Goal: Find specific page/section: Find specific page/section

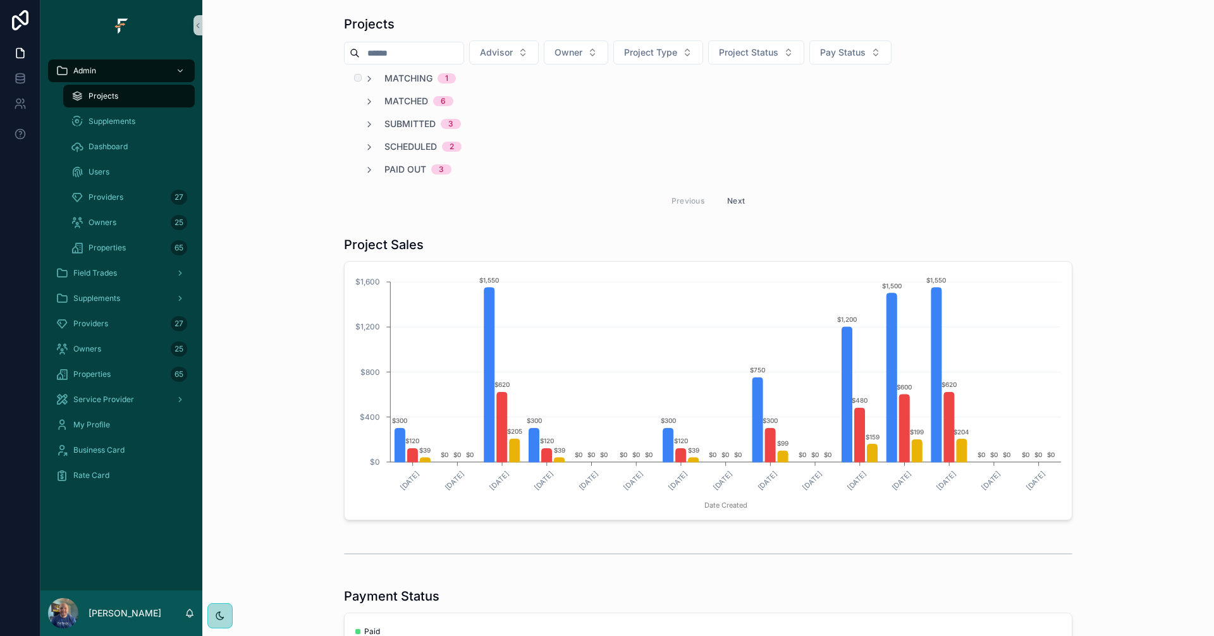
click at [400, 74] on span "Matching" at bounding box center [409, 78] width 48 height 13
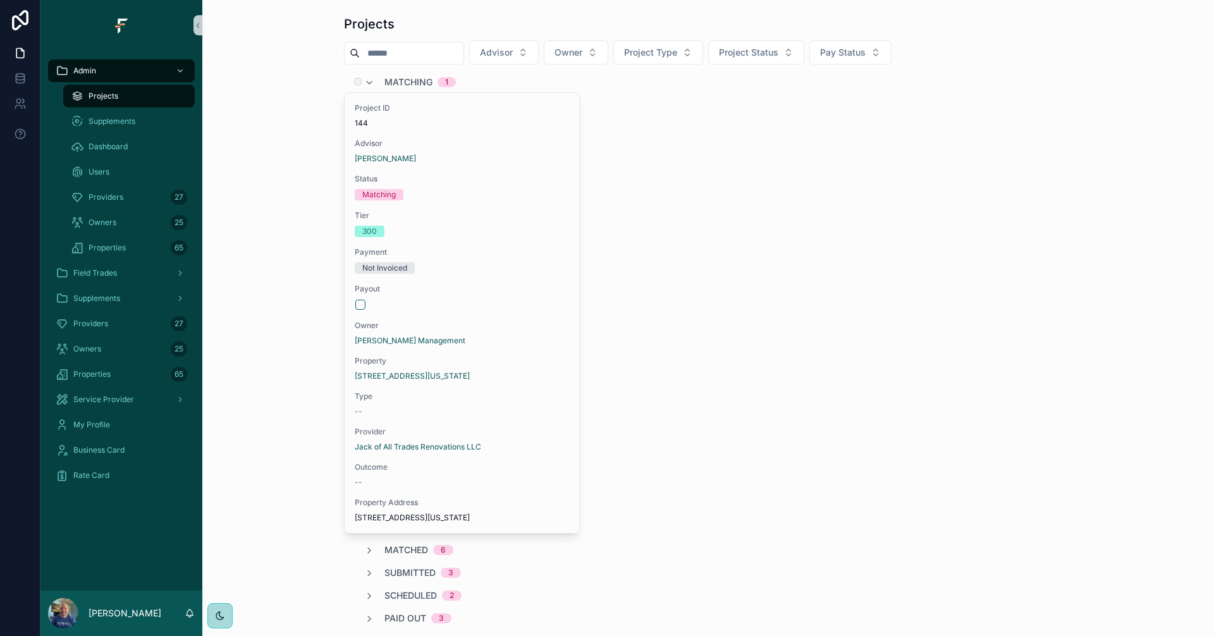
click at [400, 74] on div "Matching 1" at bounding box center [420, 82] width 71 height 20
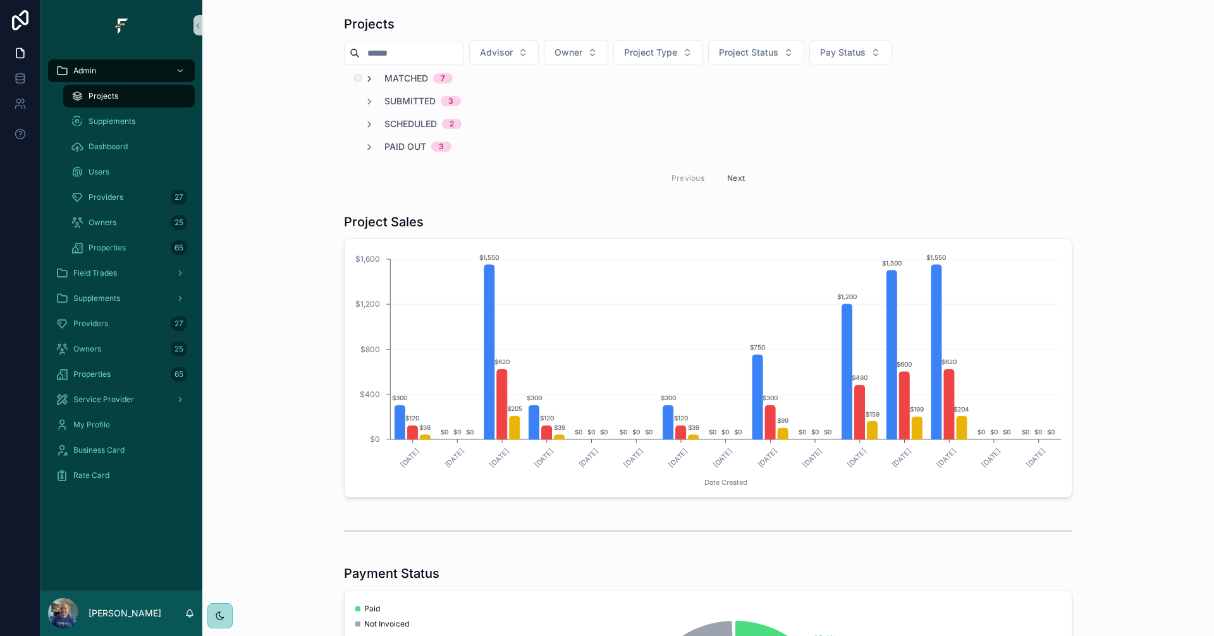
click at [368, 80] on icon "scrollable content" at bounding box center [369, 79] width 10 height 10
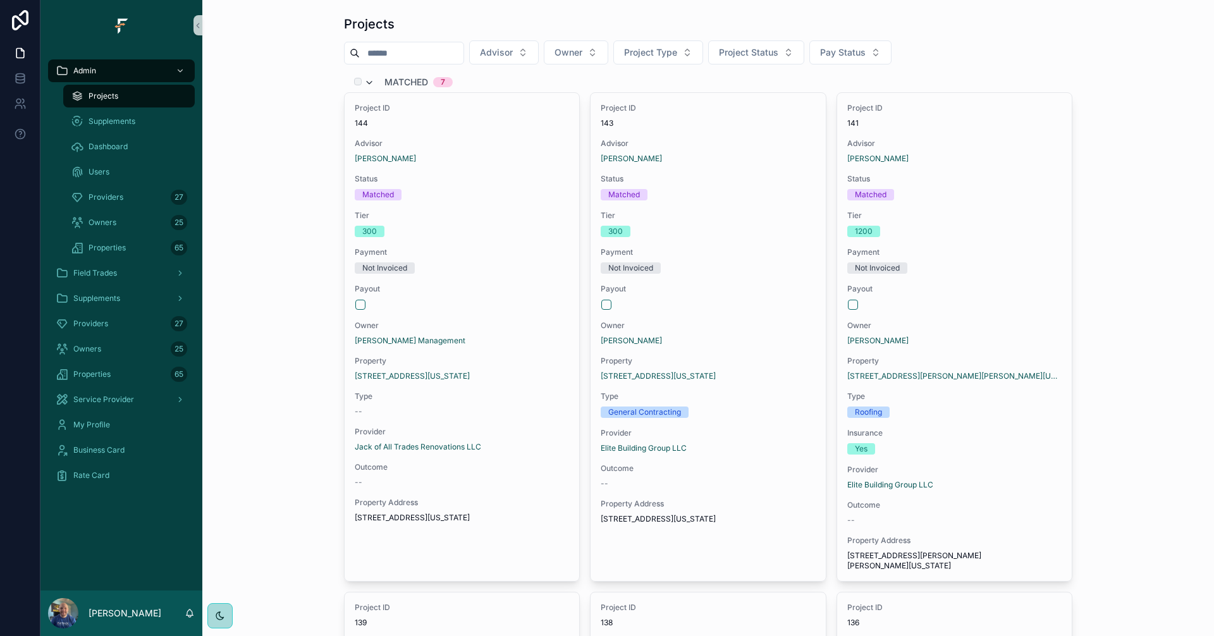
click at [368, 80] on icon "scrollable content" at bounding box center [369, 83] width 10 height 10
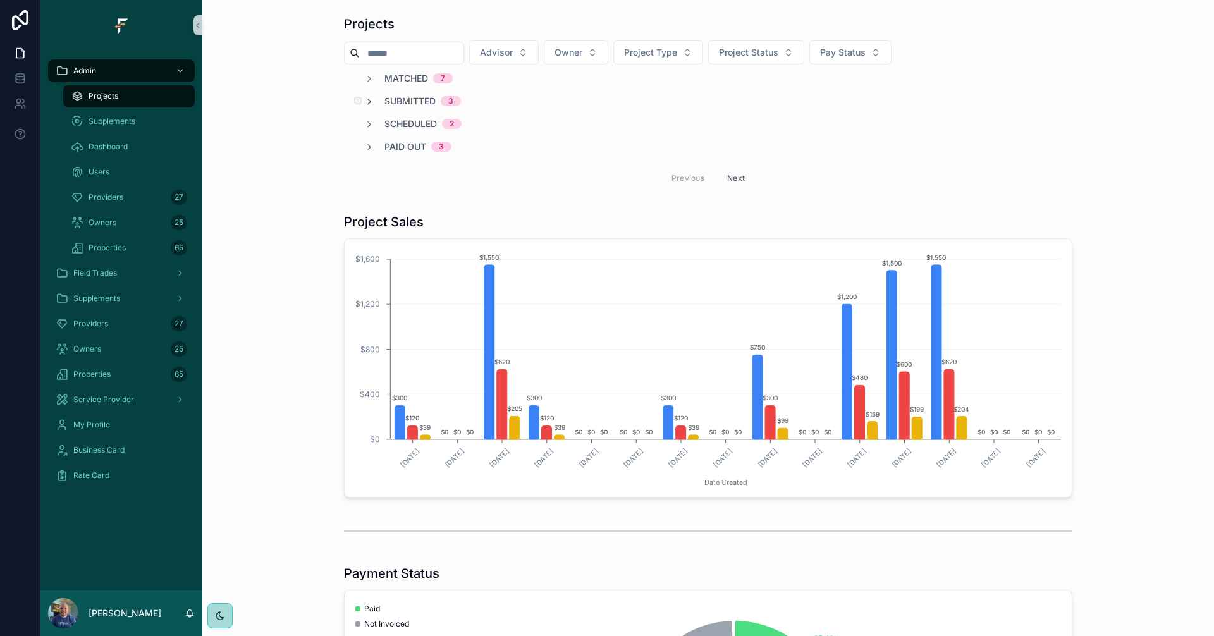
click at [369, 103] on icon "scrollable content" at bounding box center [369, 102] width 10 height 10
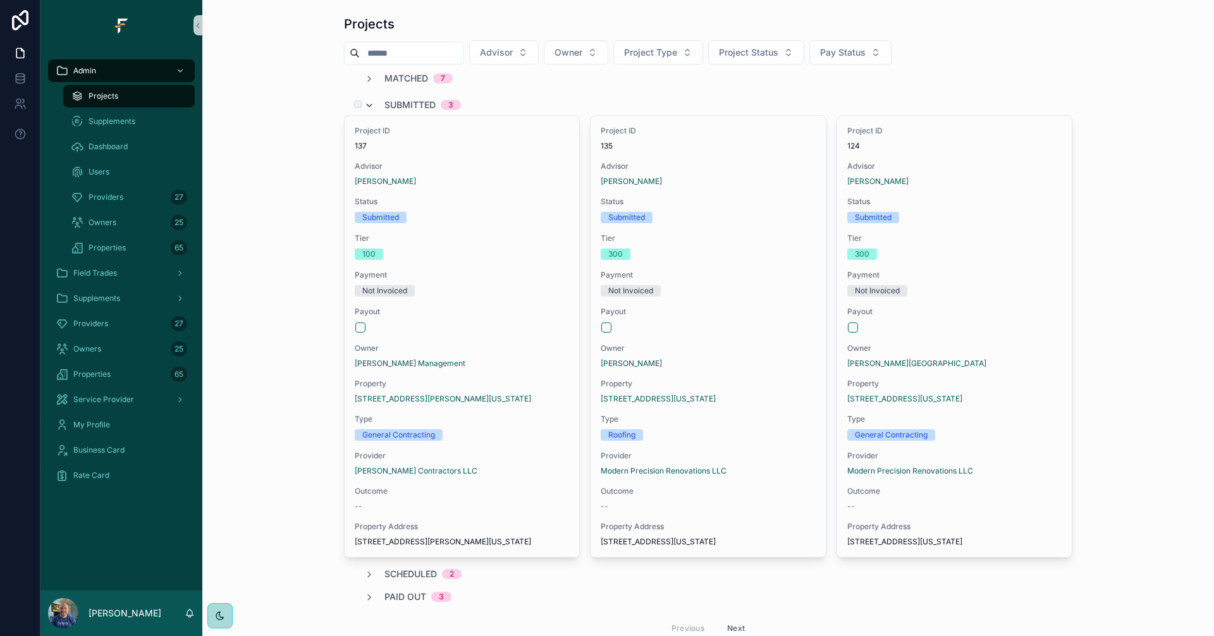
click at [369, 103] on icon "scrollable content" at bounding box center [369, 106] width 10 height 10
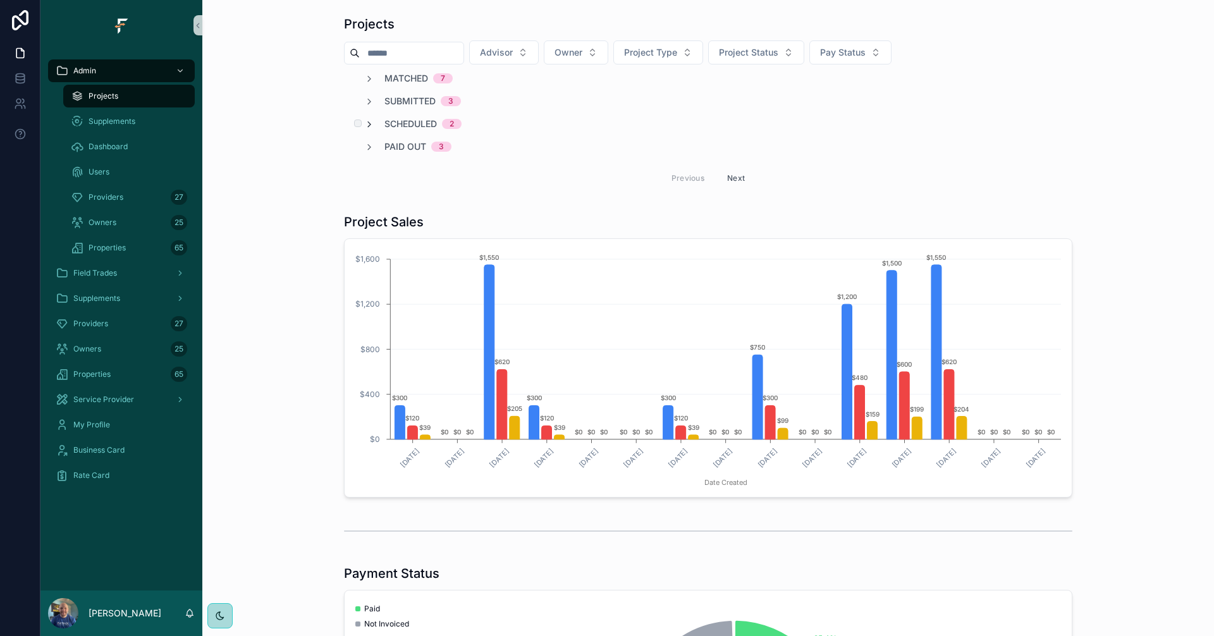
click at [366, 124] on icon "scrollable content" at bounding box center [369, 125] width 10 height 10
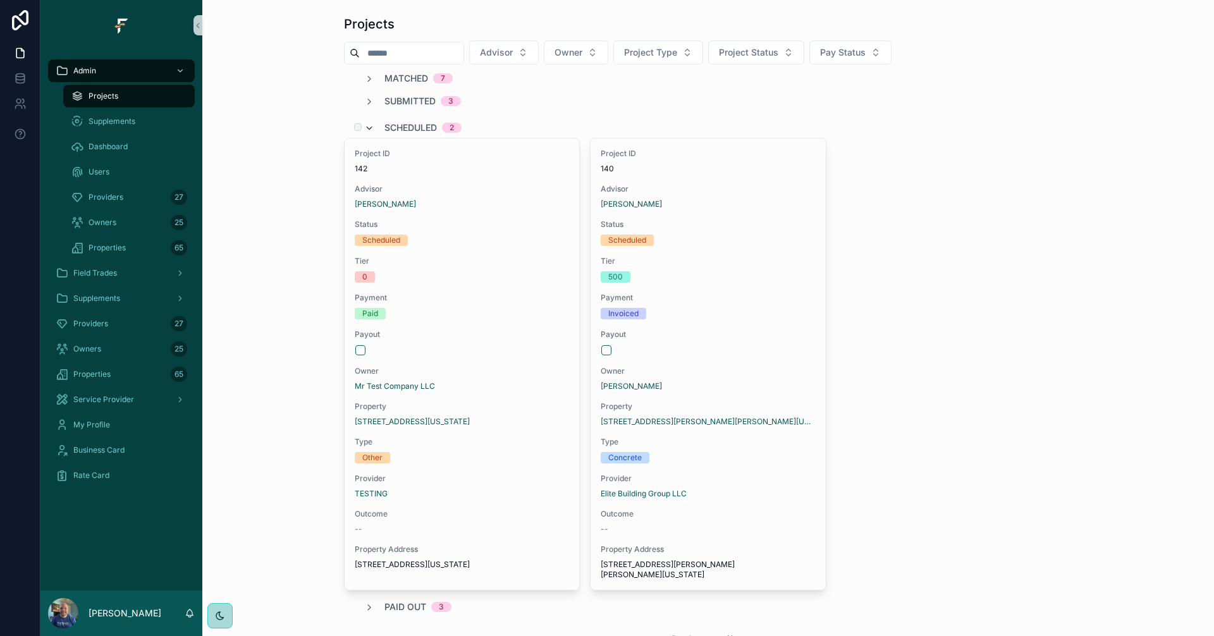
click at [369, 126] on icon "scrollable content" at bounding box center [369, 128] width 10 height 10
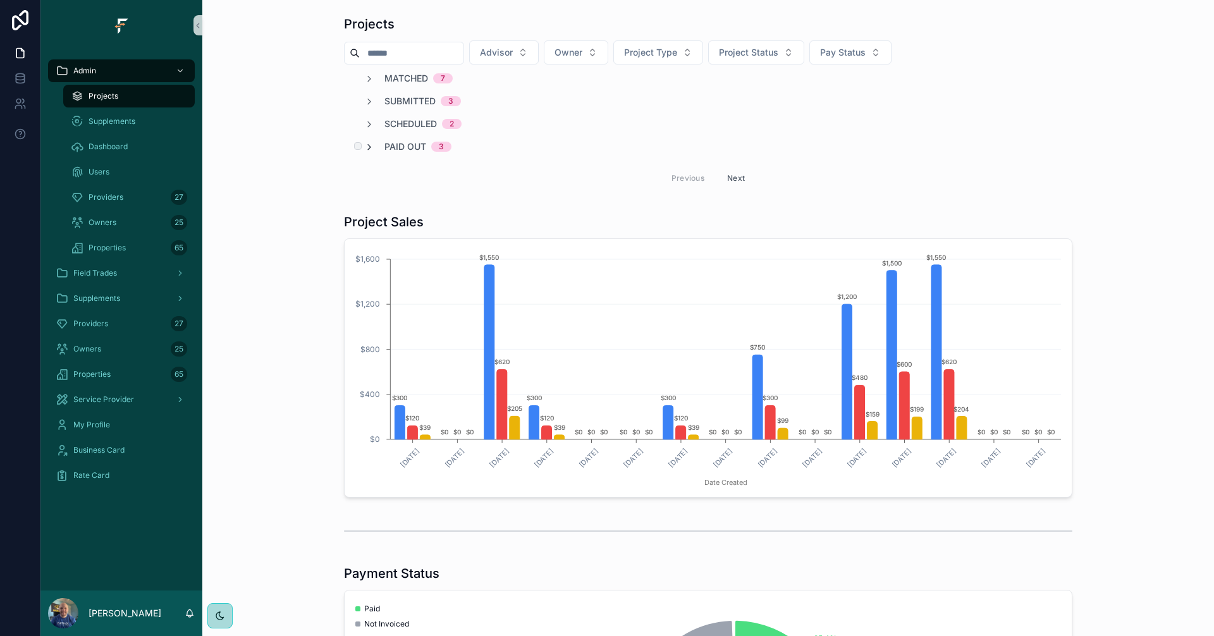
click at [369, 150] on icon "scrollable content" at bounding box center [369, 147] width 10 height 10
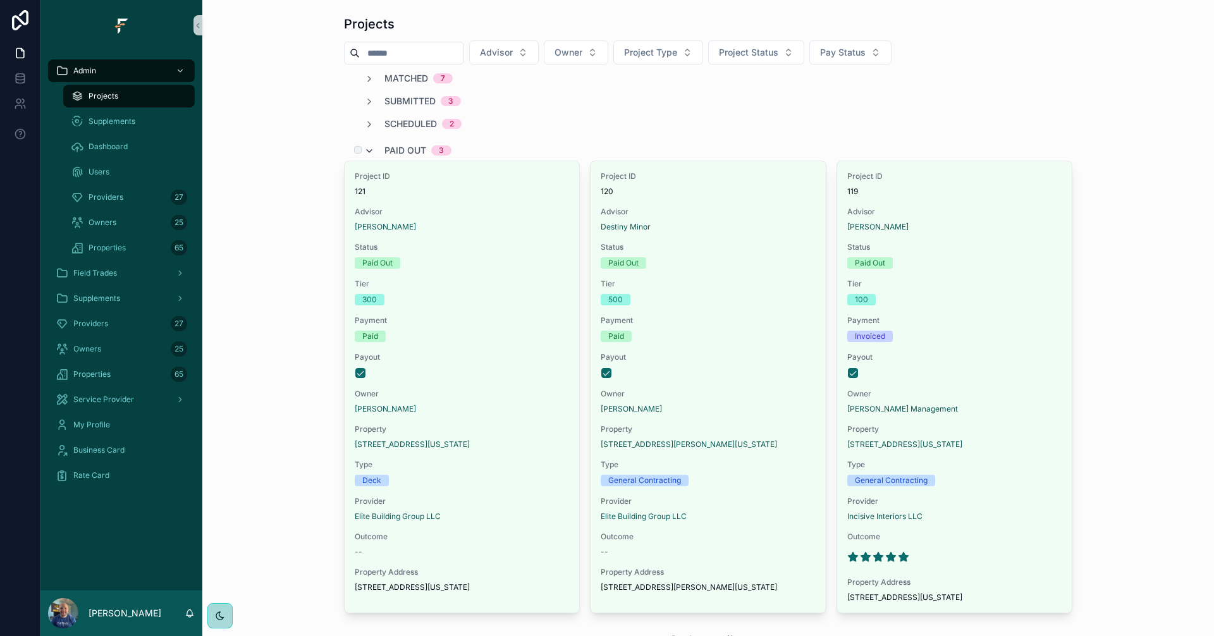
click at [369, 151] on icon "scrollable content" at bounding box center [369, 151] width 10 height 10
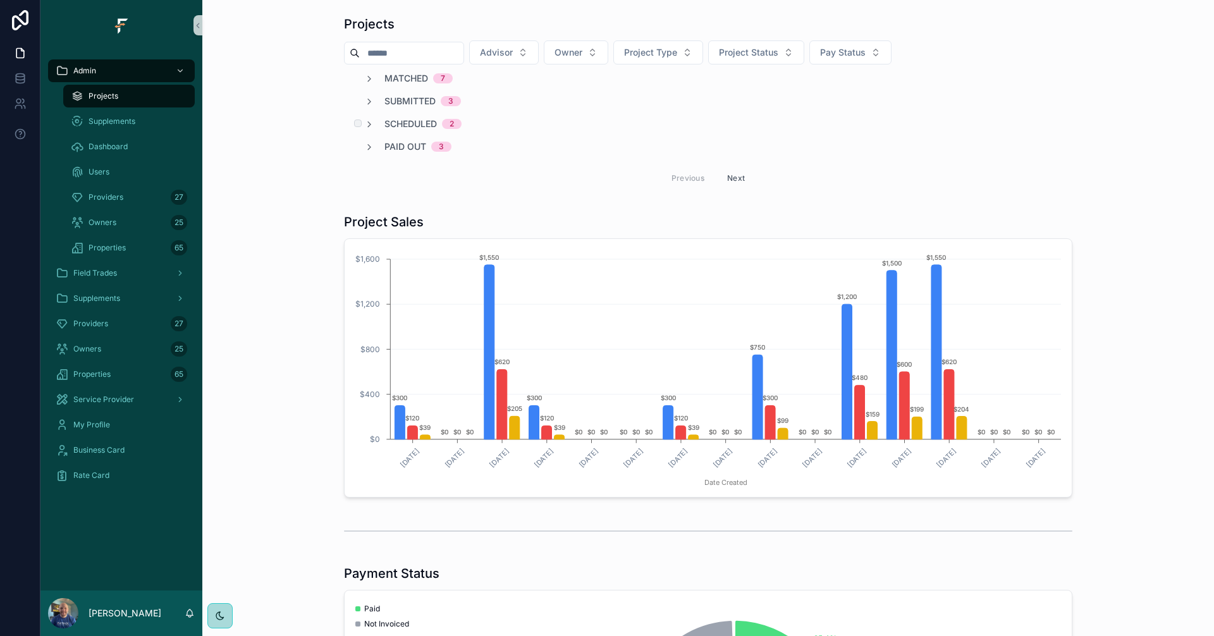
click at [385, 120] on span "Scheduled" at bounding box center [411, 124] width 52 height 13
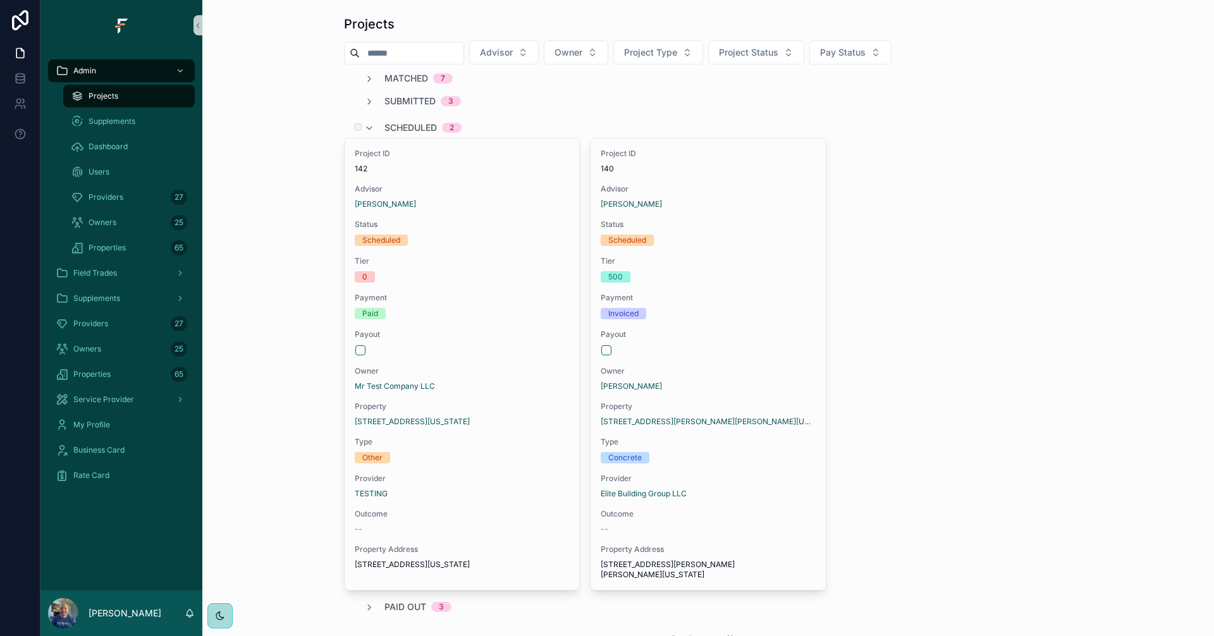
click at [379, 125] on div "Scheduled 2" at bounding box center [412, 128] width 97 height 20
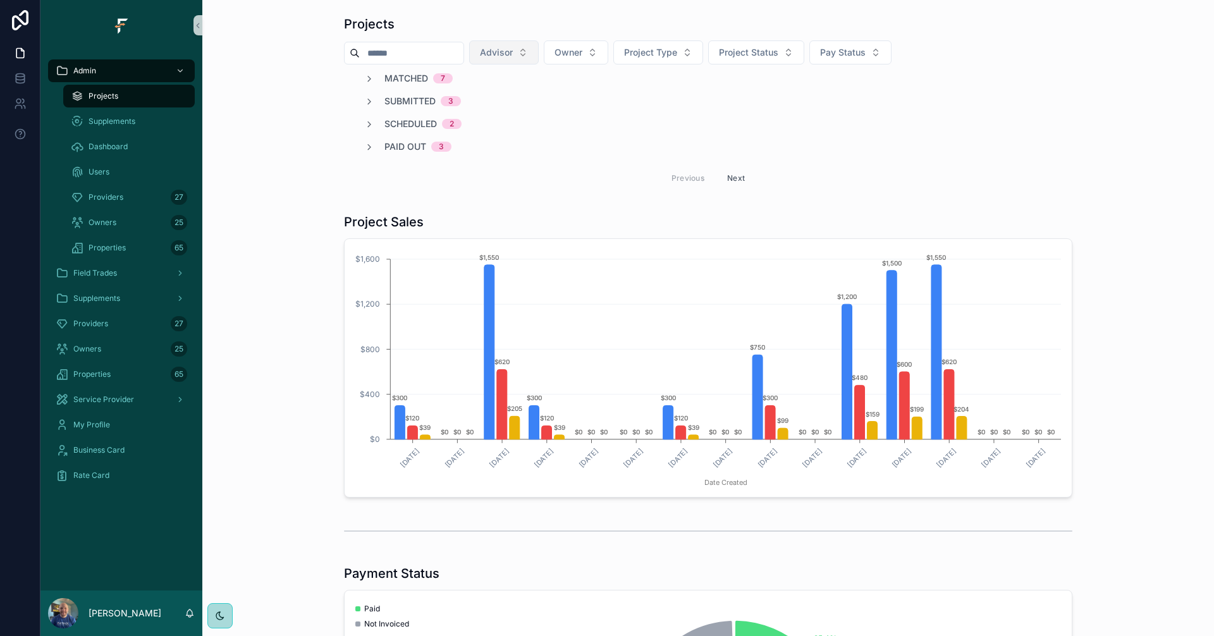
click at [539, 52] on button "Advisor" at bounding box center [504, 52] width 70 height 24
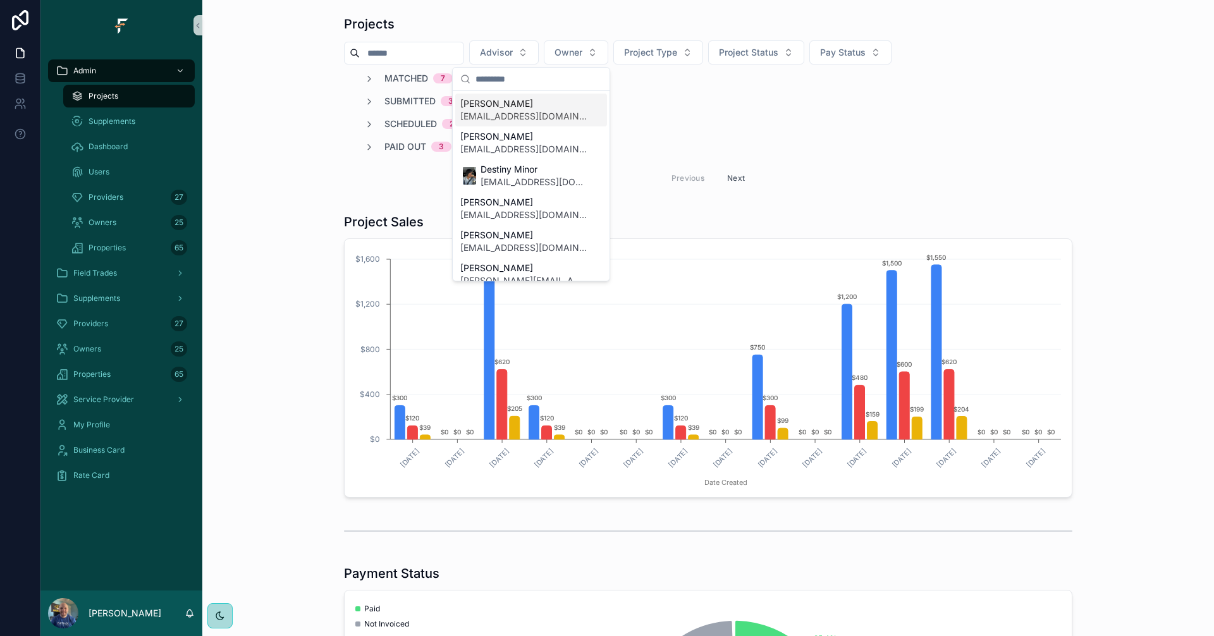
click at [612, 11] on div "Projects Advisor Owner Project Type Project Status Pay Status Matched 7 Submitt…" at bounding box center [709, 104] width 992 height 188
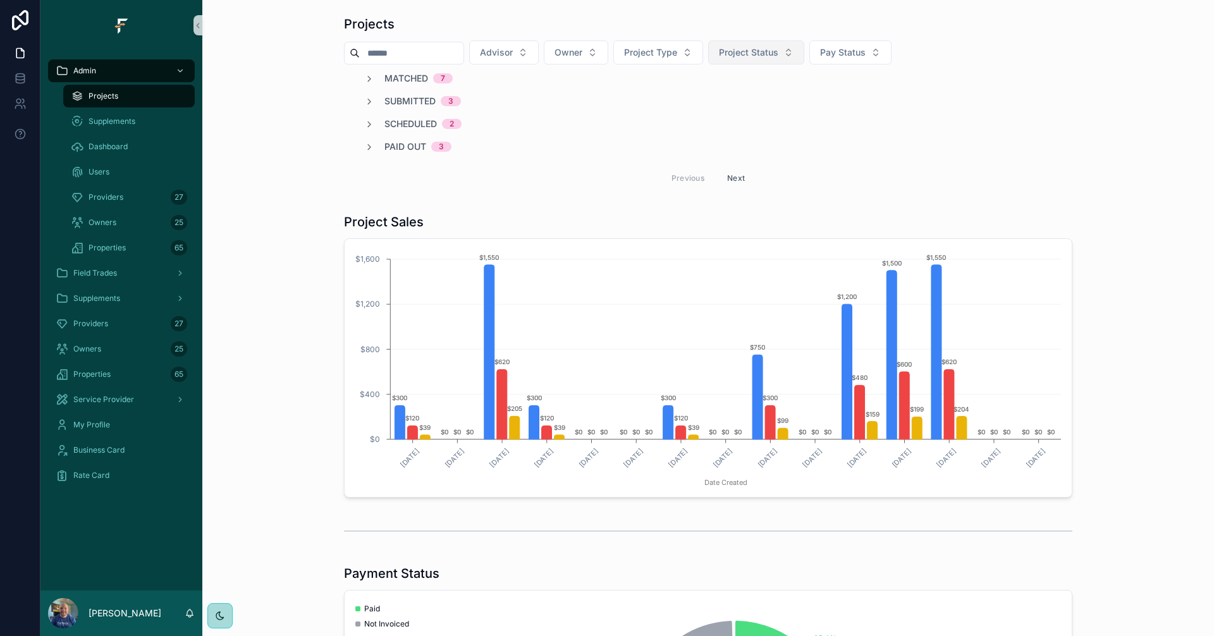
click at [768, 56] on span "Project Status" at bounding box center [748, 52] width 59 height 13
click at [703, 62] on button "Project Type" at bounding box center [658, 52] width 90 height 24
click at [758, 51] on span "Project Status" at bounding box center [748, 52] width 59 height 13
click at [756, 202] on div "Approved" at bounding box center [784, 205] width 152 height 20
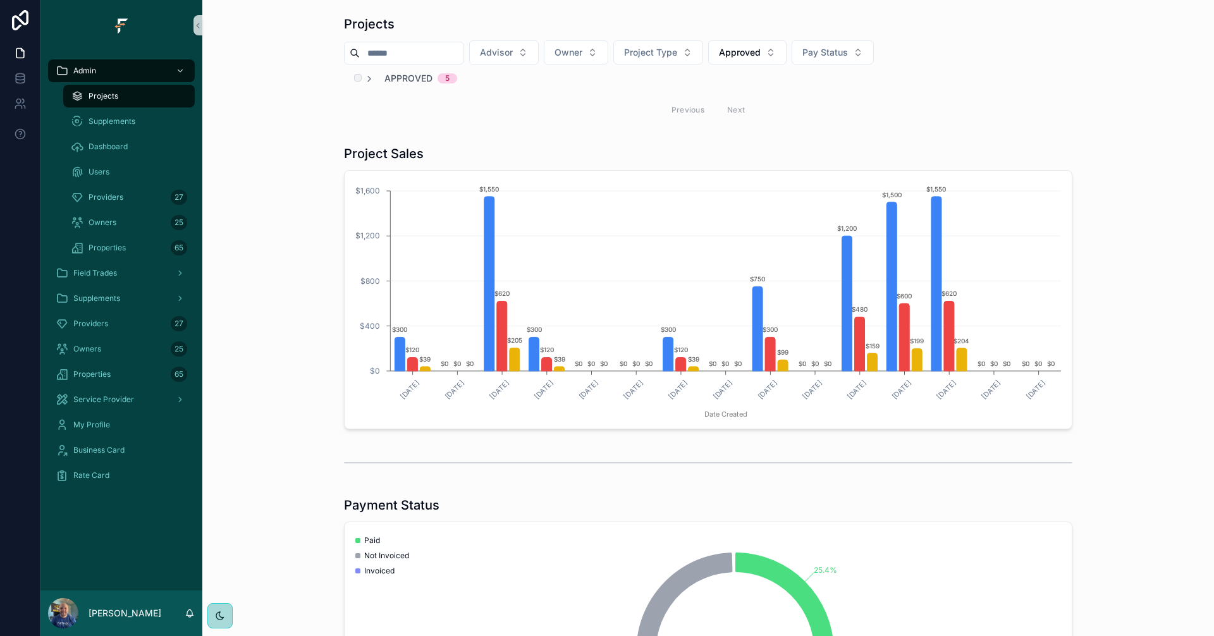
click at [407, 75] on span "Approved" at bounding box center [409, 78] width 48 height 13
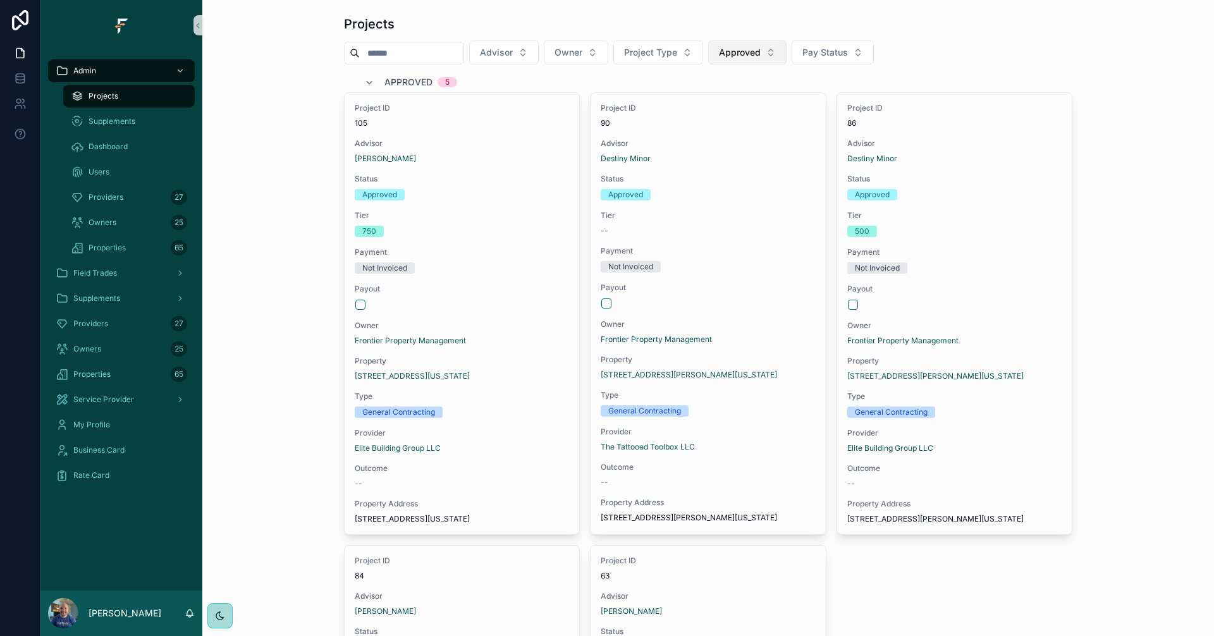
click at [787, 49] on button "Approved" at bounding box center [747, 52] width 78 height 24
click at [754, 107] on div "None" at bounding box center [775, 104] width 152 height 20
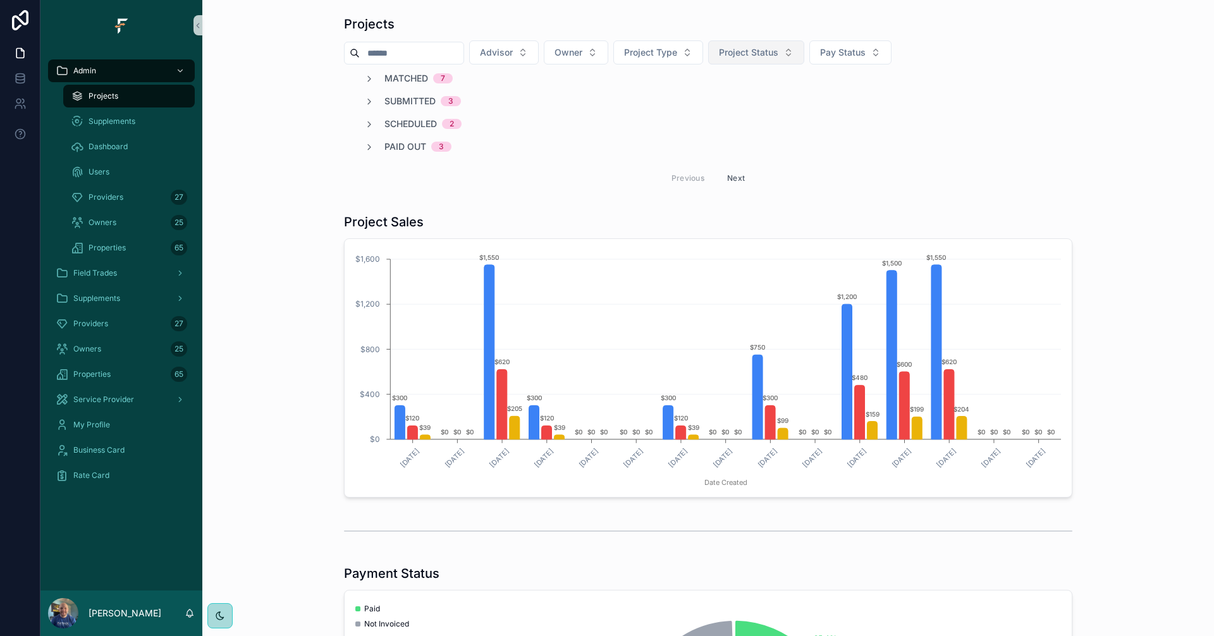
click at [779, 53] on span "Project Status" at bounding box center [748, 52] width 59 height 13
click at [736, 163] on div "Submitted" at bounding box center [784, 164] width 152 height 20
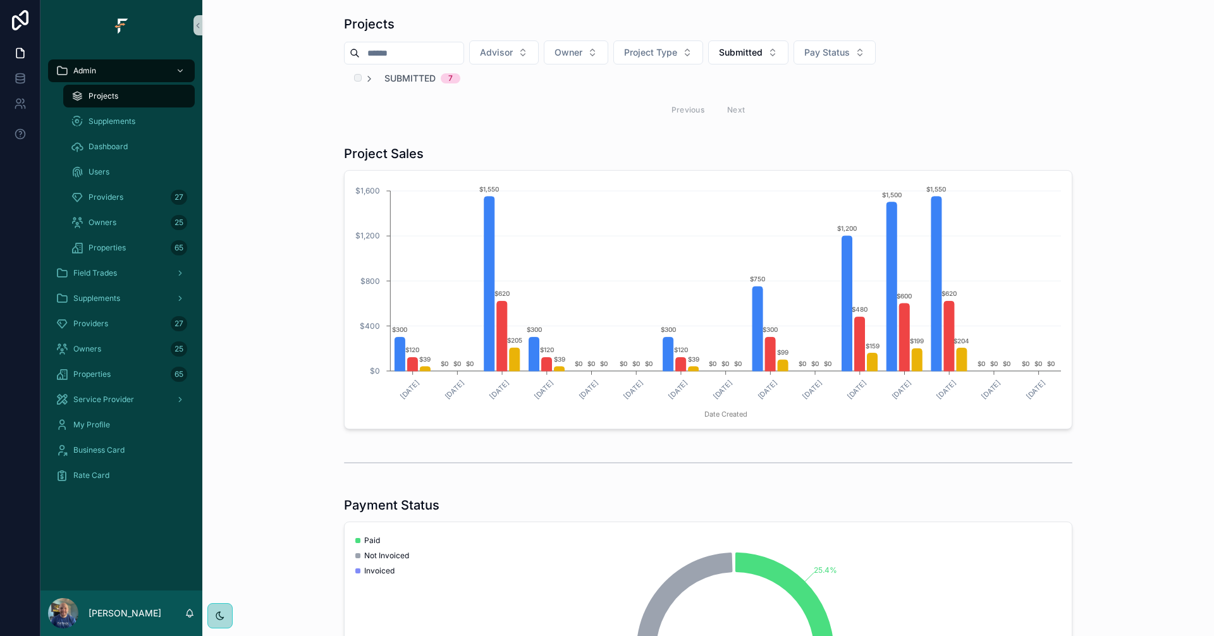
click at [409, 75] on span "Submitted" at bounding box center [410, 78] width 51 height 13
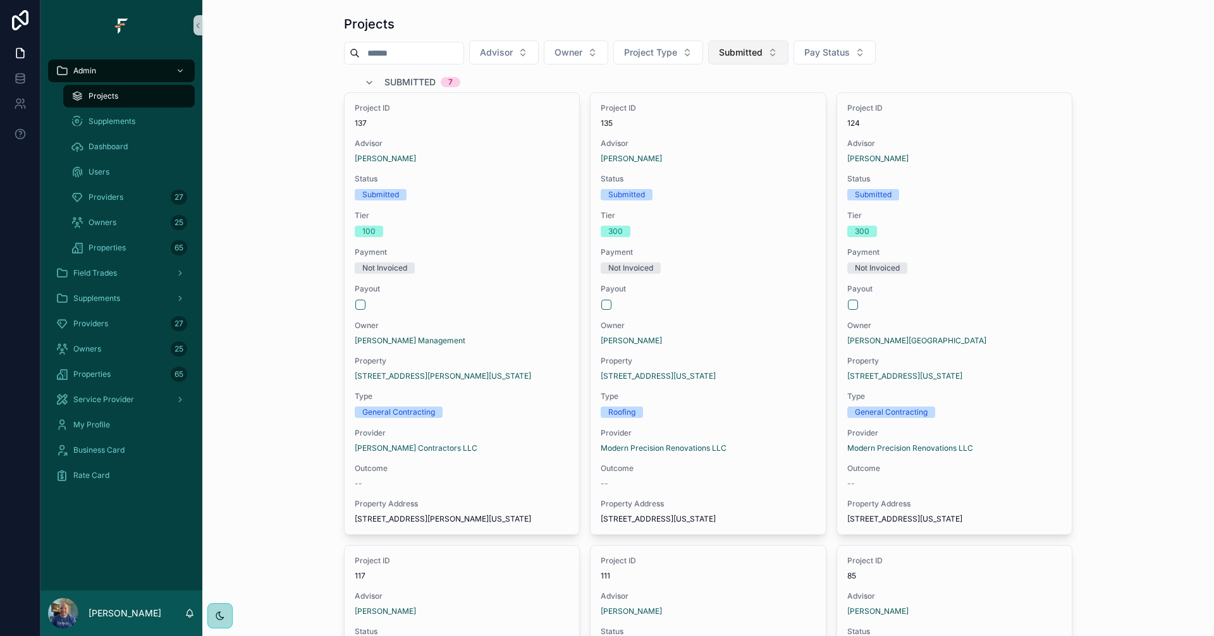
click at [789, 51] on button "Submitted" at bounding box center [748, 52] width 80 height 24
click at [731, 267] on div "Rejected" at bounding box center [776, 266] width 152 height 20
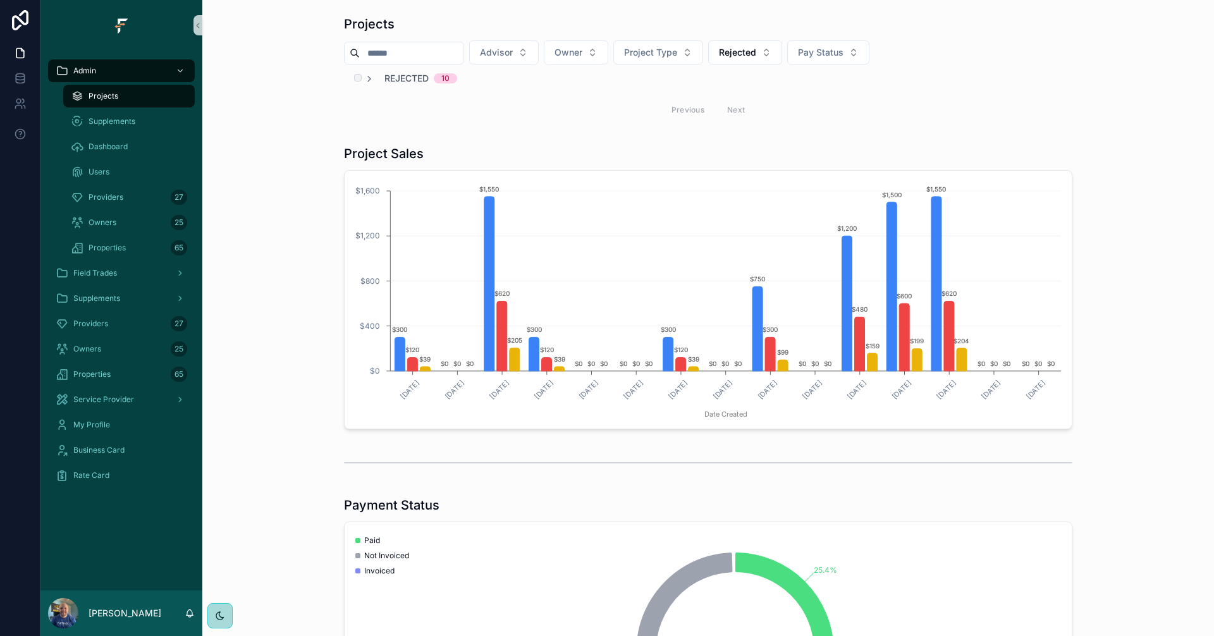
click at [409, 74] on span "Rejected" at bounding box center [407, 78] width 44 height 13
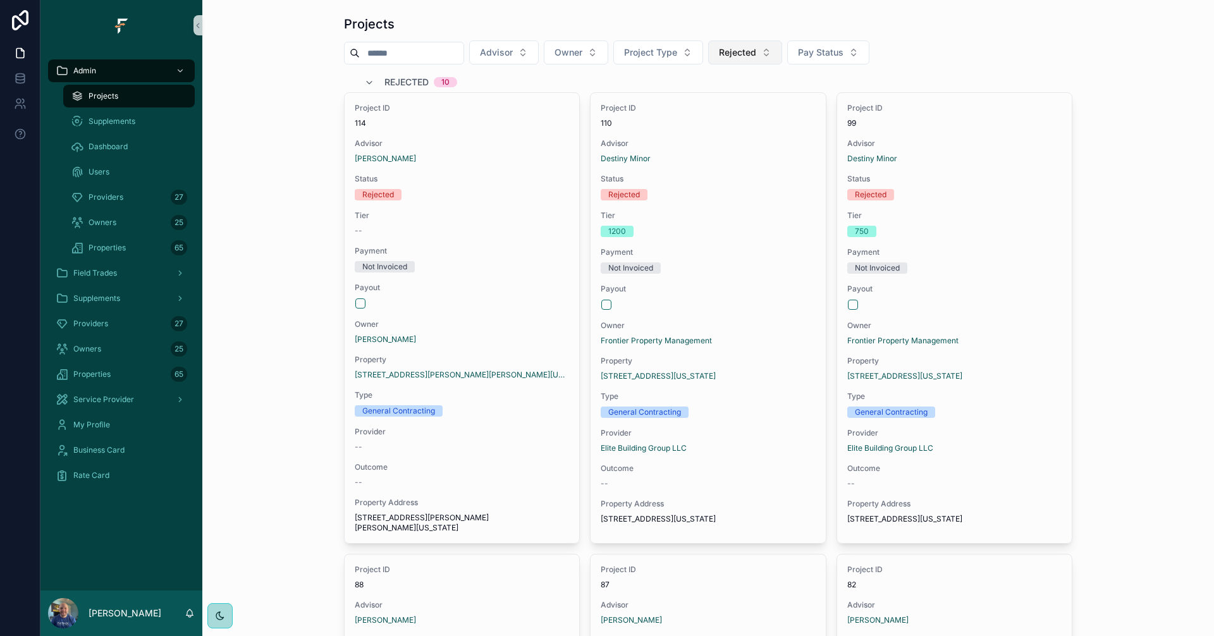
click at [782, 55] on button "Rejected" at bounding box center [745, 52] width 74 height 24
click at [782, 49] on button "Rejected" at bounding box center [745, 52] width 74 height 24
click at [782, 53] on button "Rejected" at bounding box center [745, 52] width 74 height 24
click at [765, 185] on div "Submitted" at bounding box center [773, 185] width 152 height 20
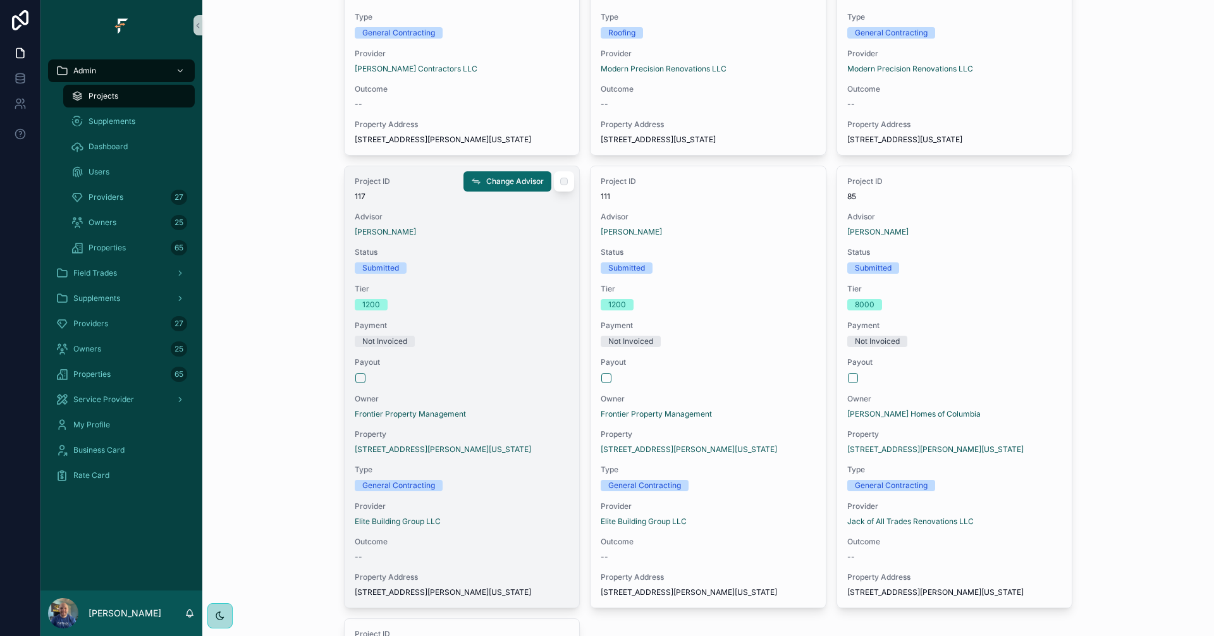
scroll to position [443, 0]
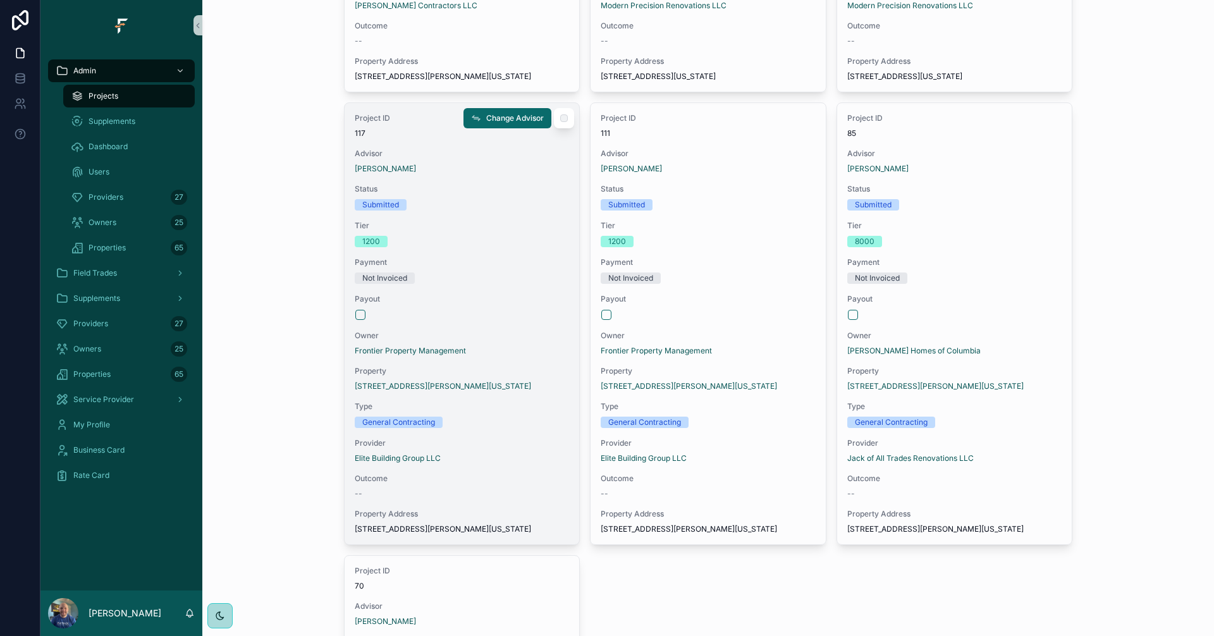
click at [491, 302] on div "Project ID 117 Advisor Mike Sanders Status Submitted Tier 1200 Payment Not Invo…" at bounding box center [462, 323] width 235 height 441
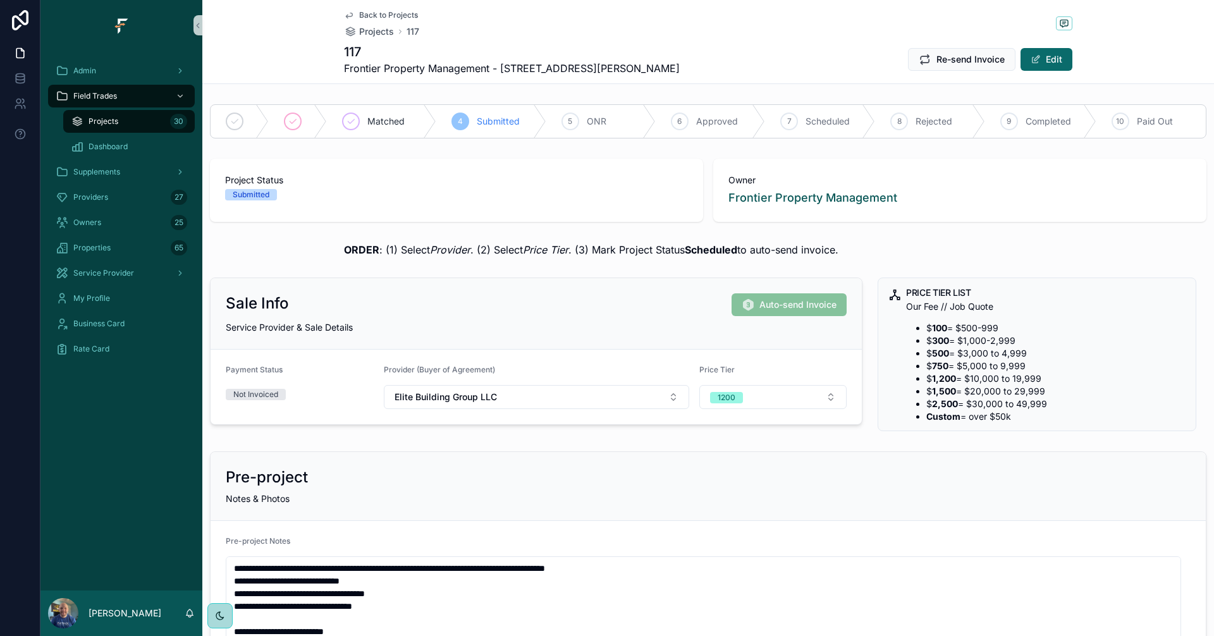
click at [385, 14] on span "Back to Projects" at bounding box center [388, 15] width 59 height 10
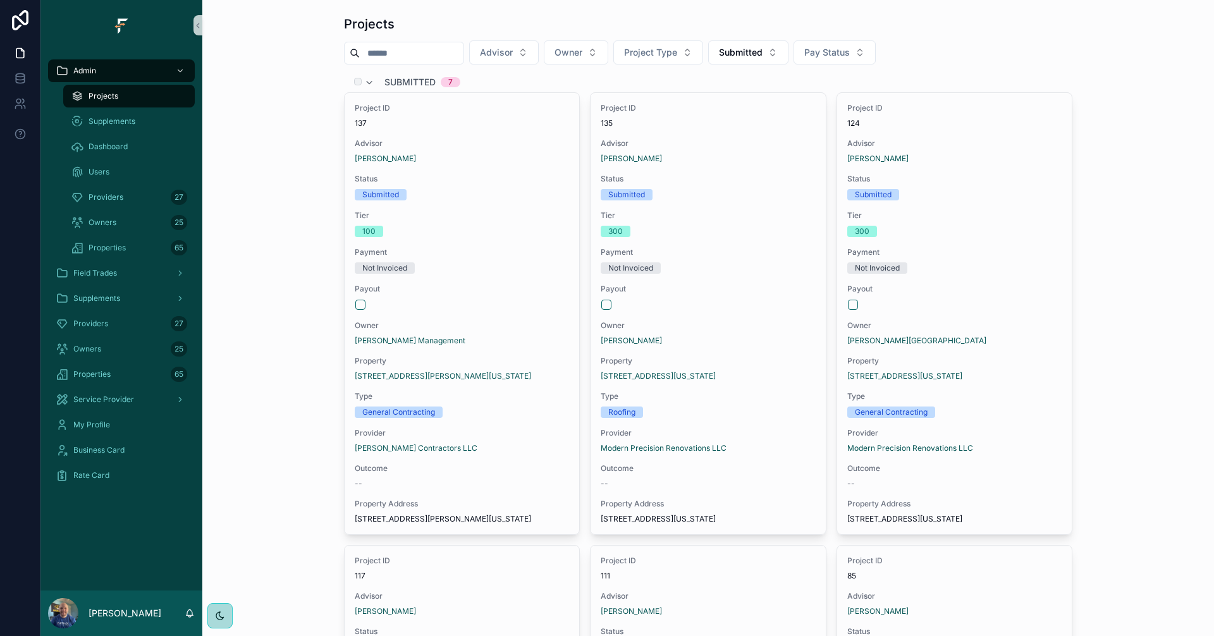
click at [412, 78] on span "Submitted" at bounding box center [410, 82] width 51 height 13
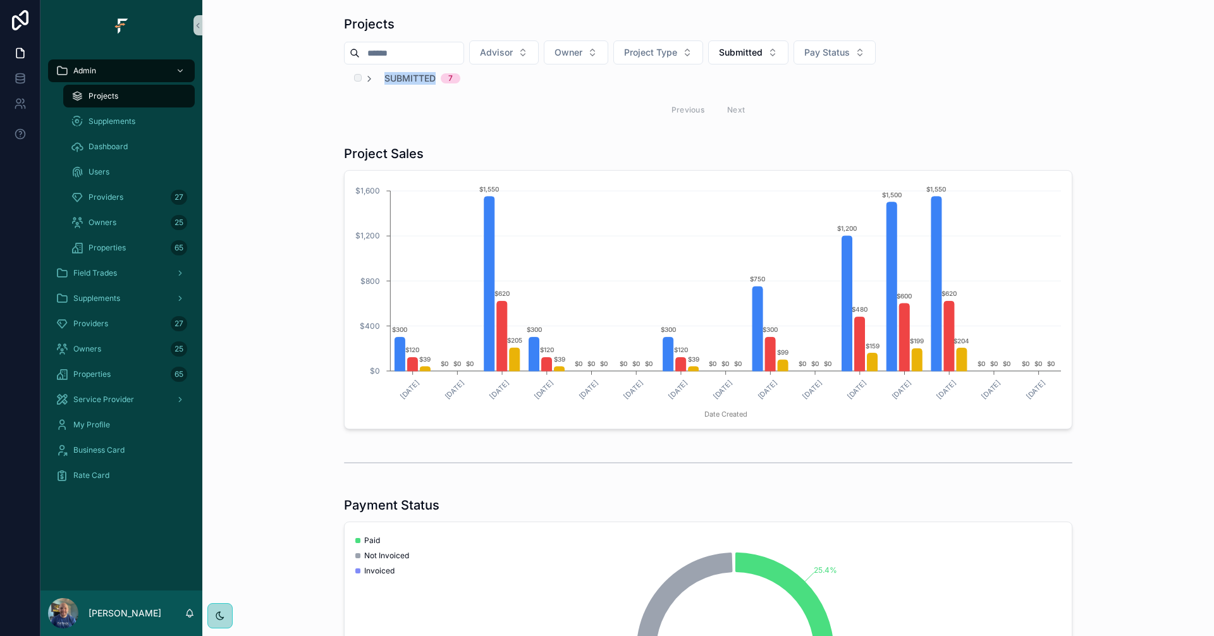
click at [412, 78] on span "Submitted" at bounding box center [410, 78] width 51 height 13
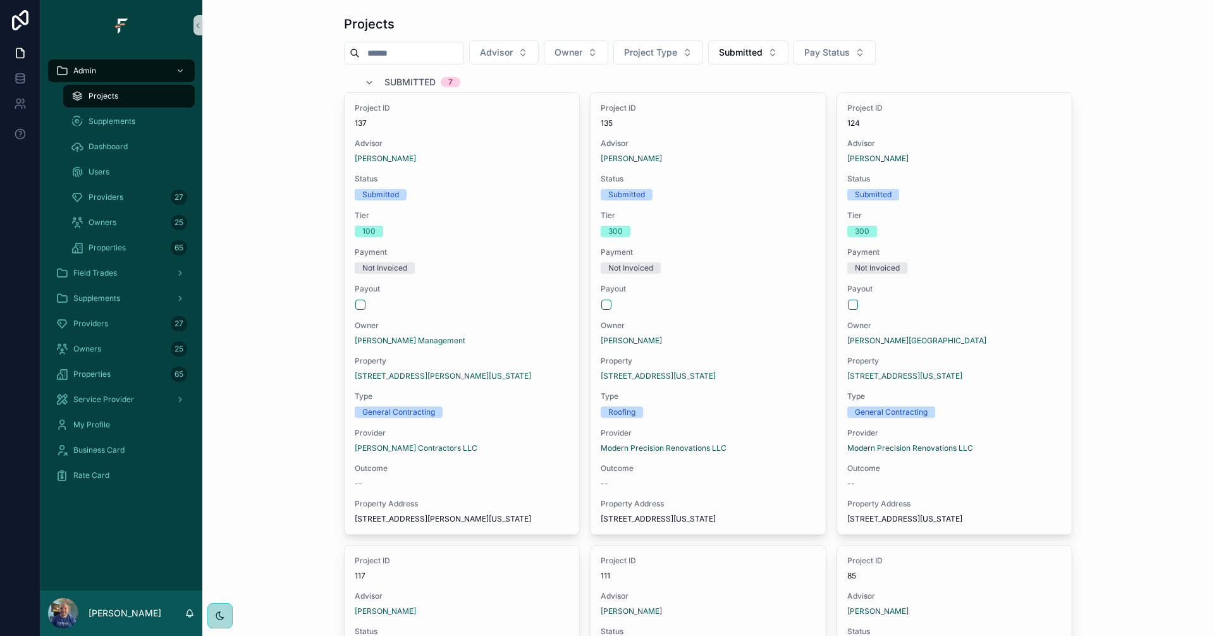
click at [400, 85] on span "Submitted" at bounding box center [410, 82] width 51 height 13
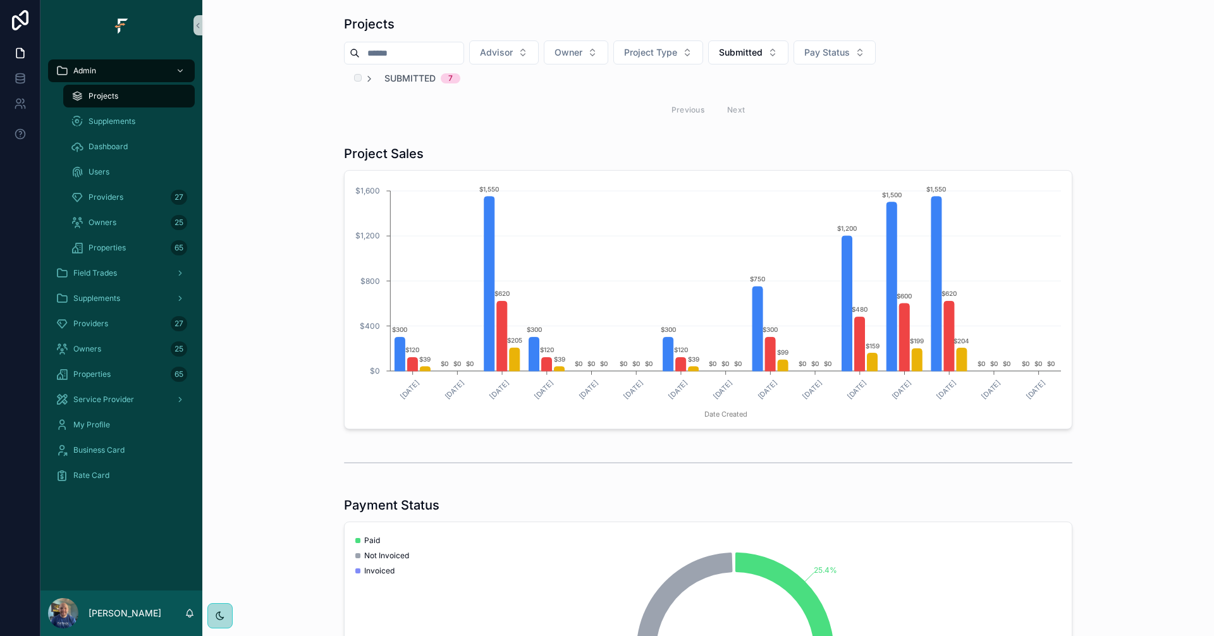
click at [398, 76] on span "Submitted" at bounding box center [410, 78] width 51 height 13
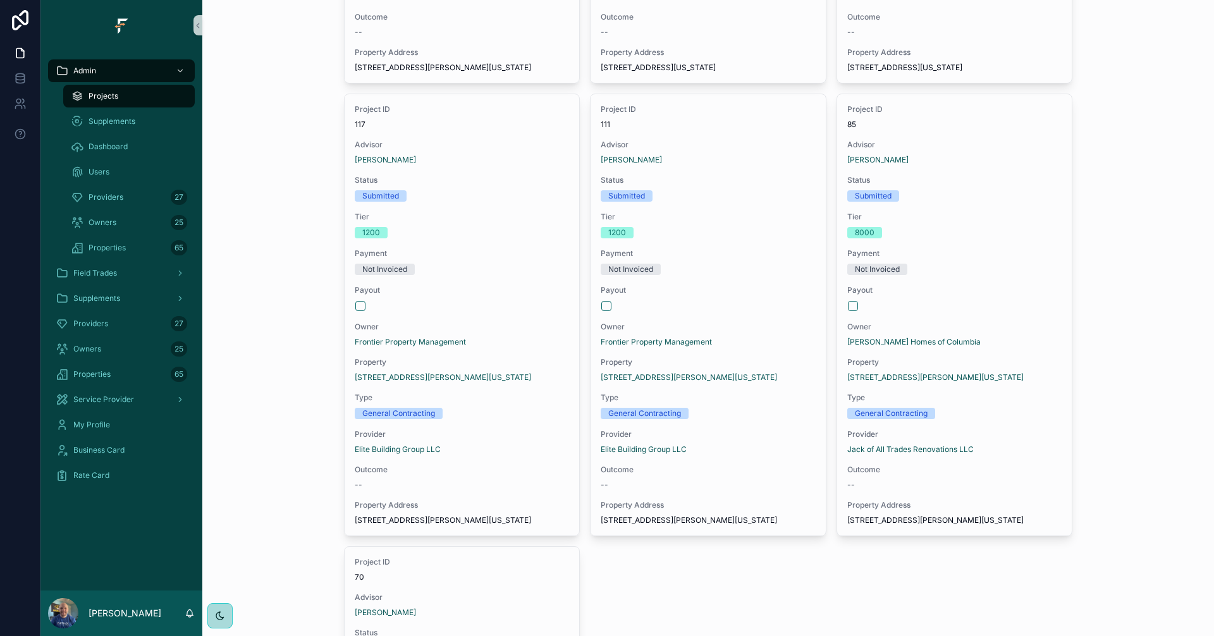
scroll to position [443, 0]
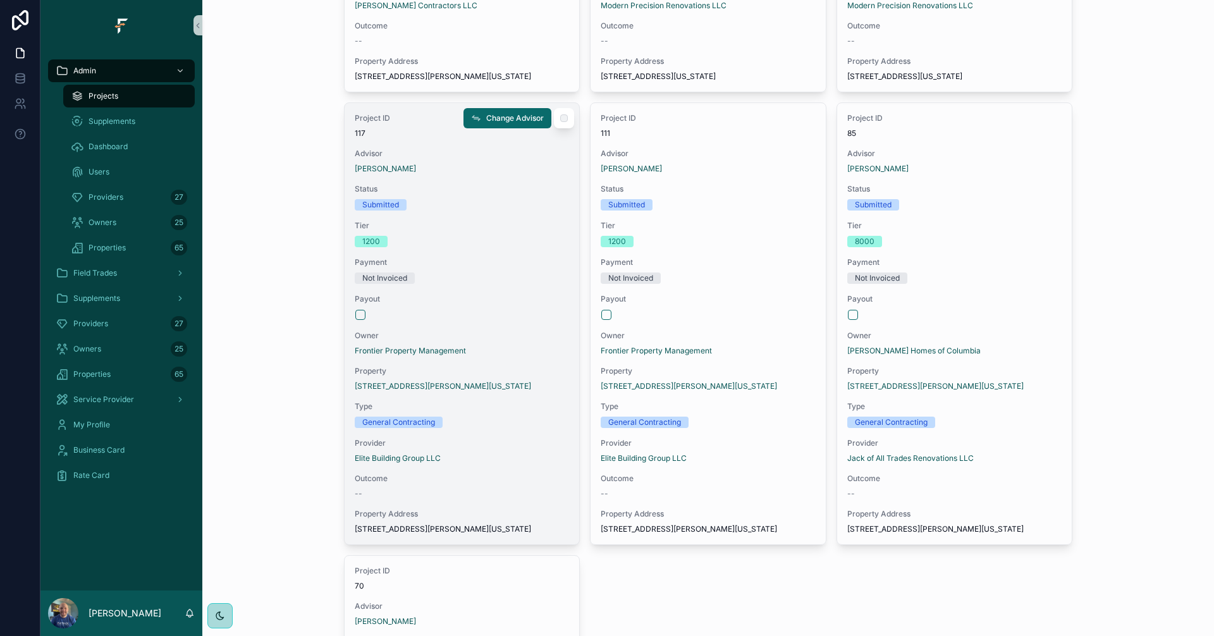
click at [530, 335] on div "Project ID 117 Advisor Mike Sanders Status Submitted Tier 1200 Payment Not Invo…" at bounding box center [462, 323] width 235 height 441
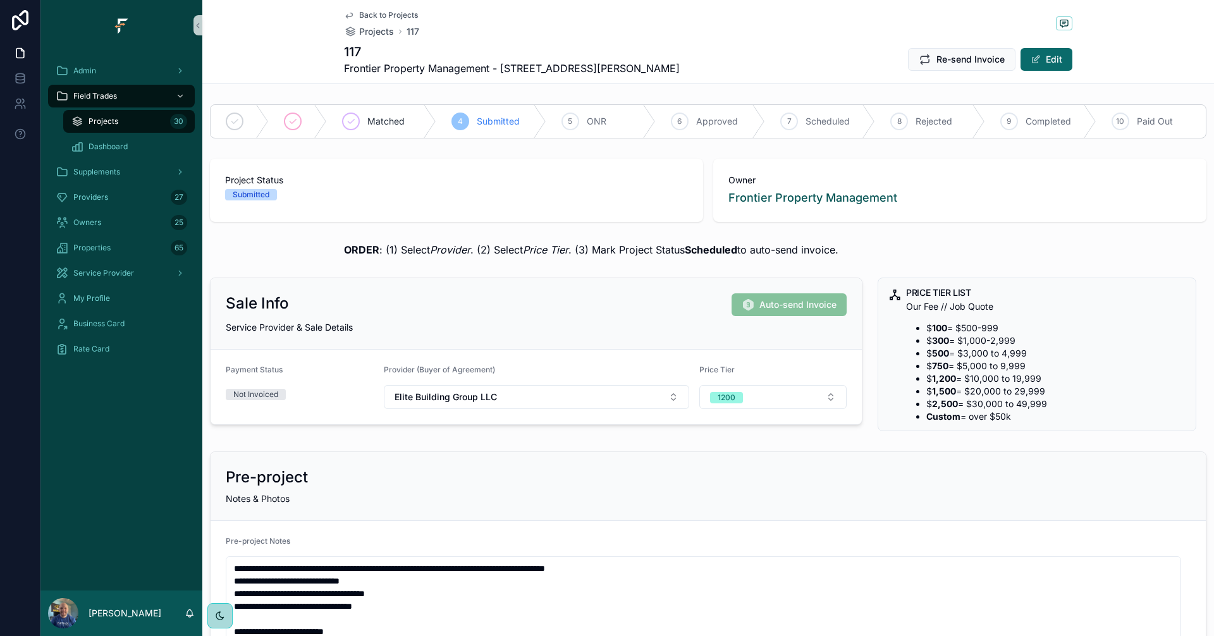
click at [364, 13] on span "Back to Projects" at bounding box center [388, 15] width 59 height 10
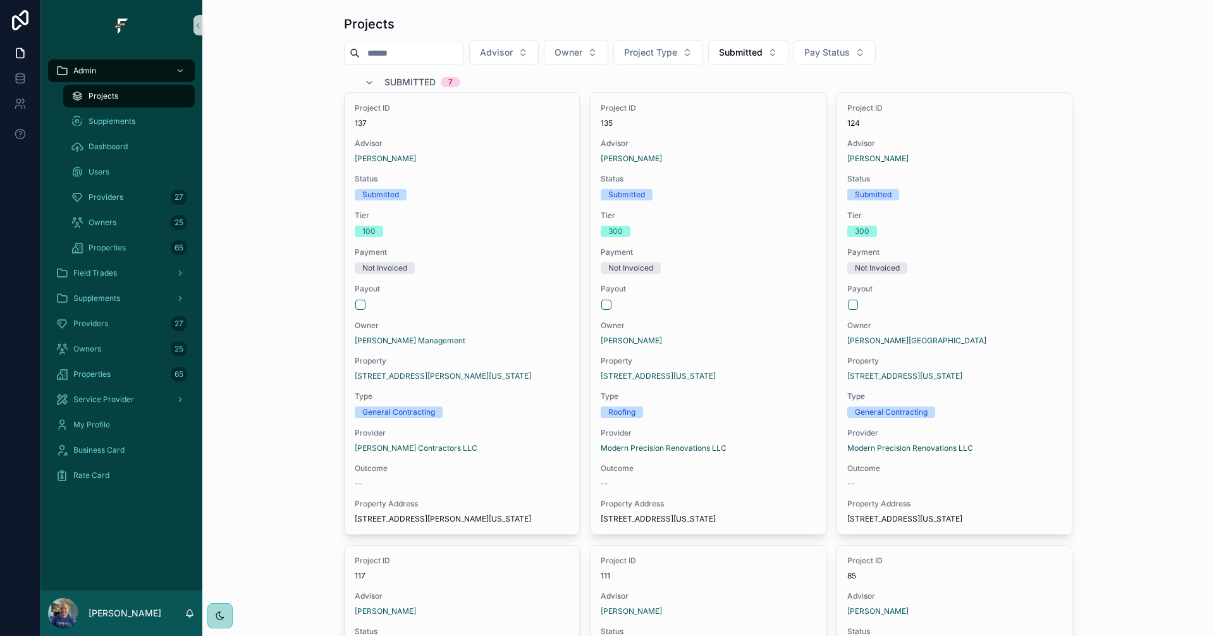
click at [398, 85] on span "Submitted" at bounding box center [410, 82] width 51 height 13
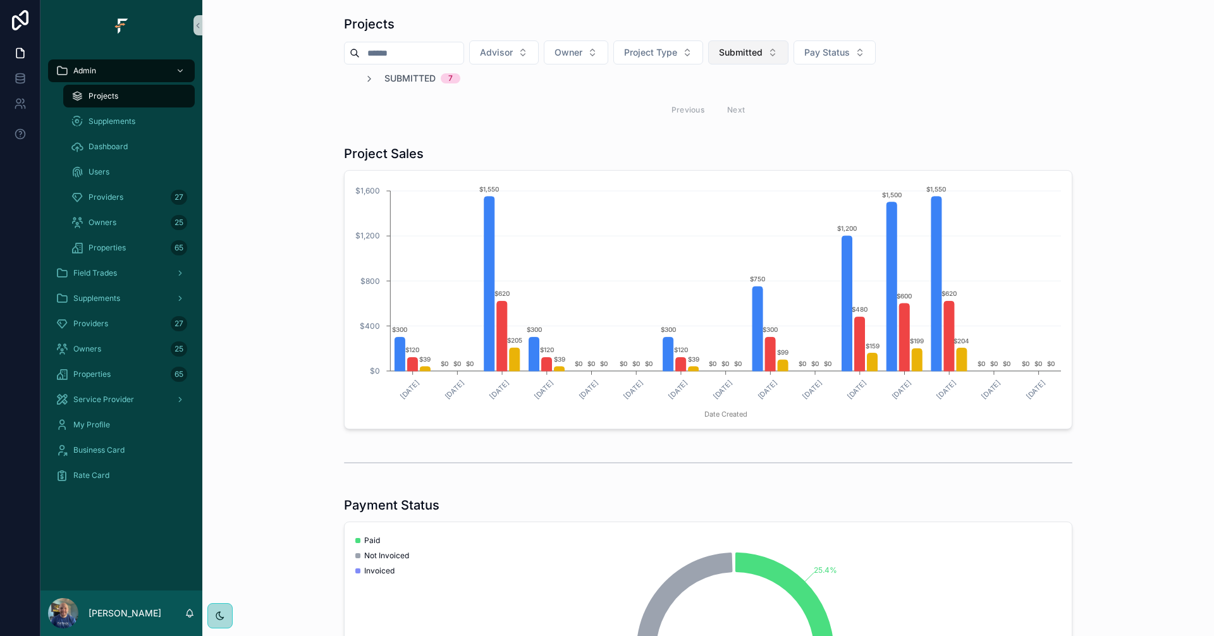
click at [763, 49] on span "Submitted" at bounding box center [741, 52] width 44 height 13
click at [743, 157] on div "Matched" at bounding box center [776, 164] width 152 height 20
click at [414, 80] on span "Matched" at bounding box center [407, 78] width 44 height 13
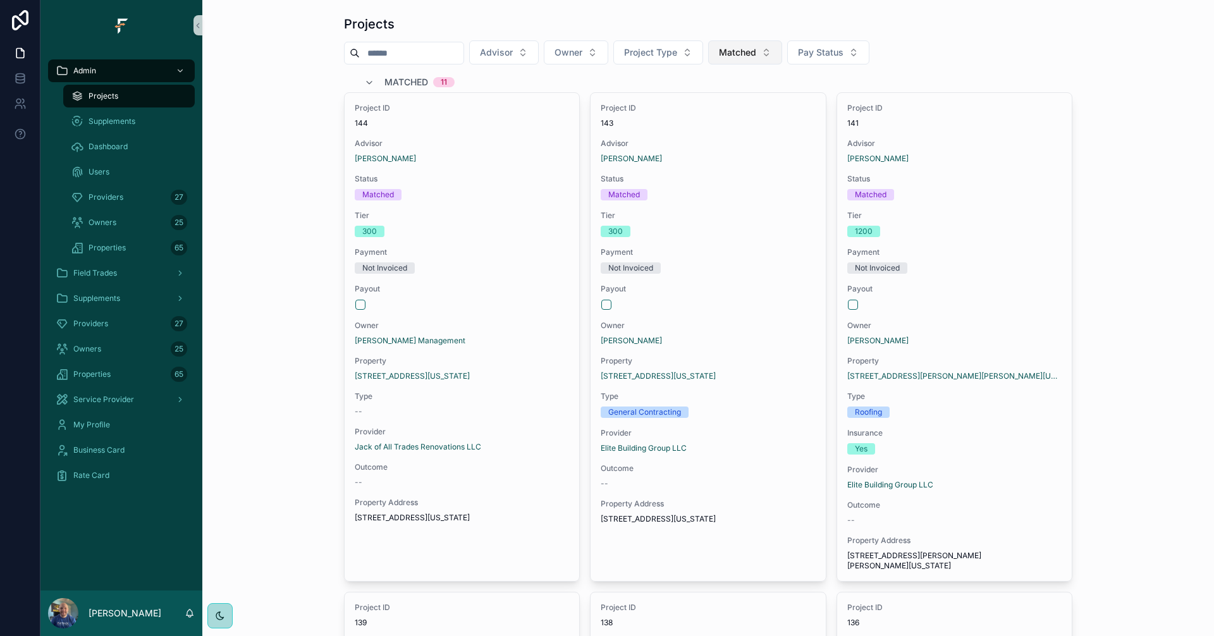
click at [772, 43] on button "Matched" at bounding box center [745, 52] width 74 height 24
click at [749, 223] on div "Approved" at bounding box center [773, 225] width 152 height 20
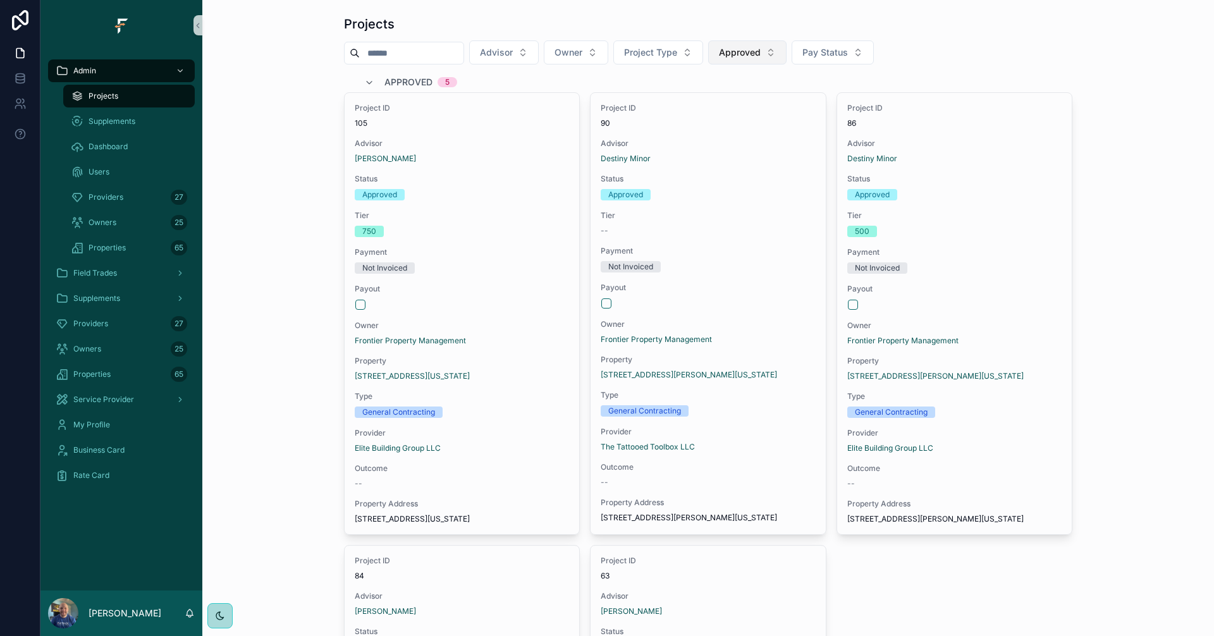
click at [761, 46] on span "Approved" at bounding box center [740, 52] width 42 height 13
click at [759, 140] on div "Matching" at bounding box center [775, 144] width 152 height 20
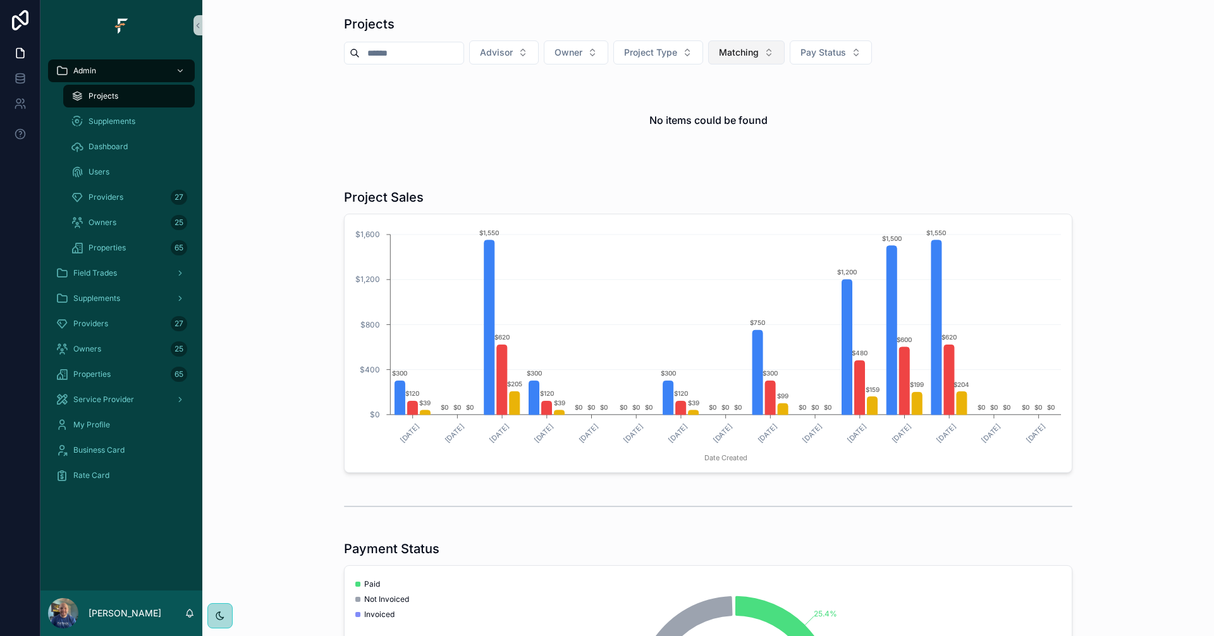
click at [785, 59] on button "Matching" at bounding box center [746, 52] width 77 height 24
click at [746, 259] on div "Rejected" at bounding box center [774, 266] width 152 height 20
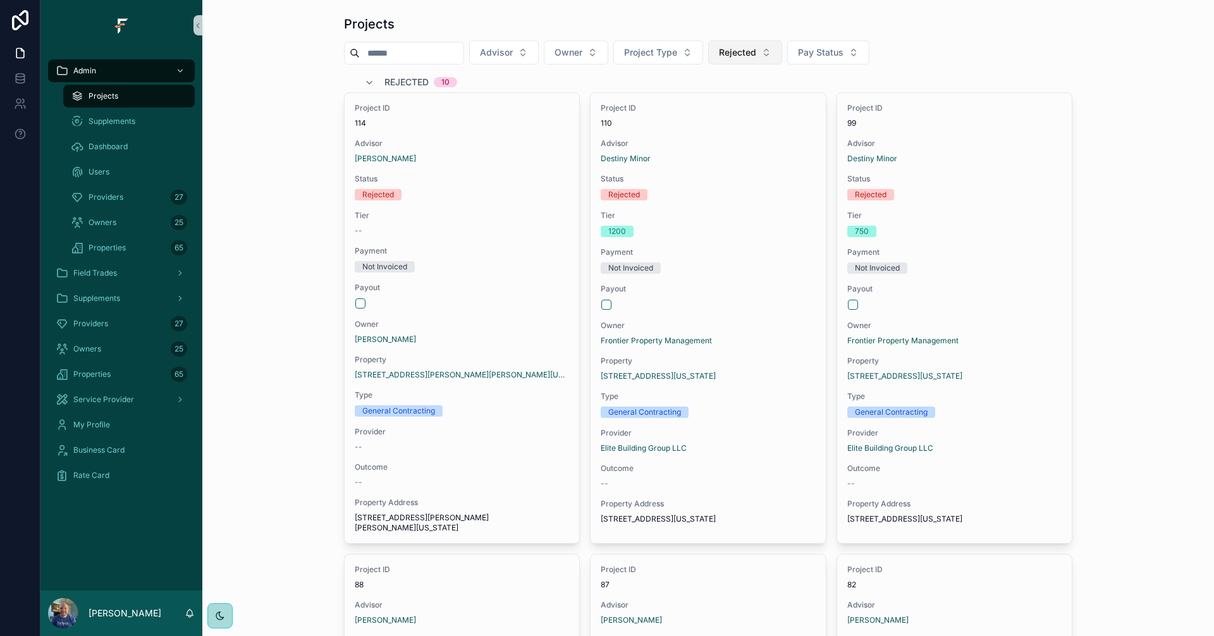
click at [758, 61] on button "Rejected" at bounding box center [745, 52] width 74 height 24
click at [776, 199] on div "Scheduled" at bounding box center [773, 207] width 152 height 20
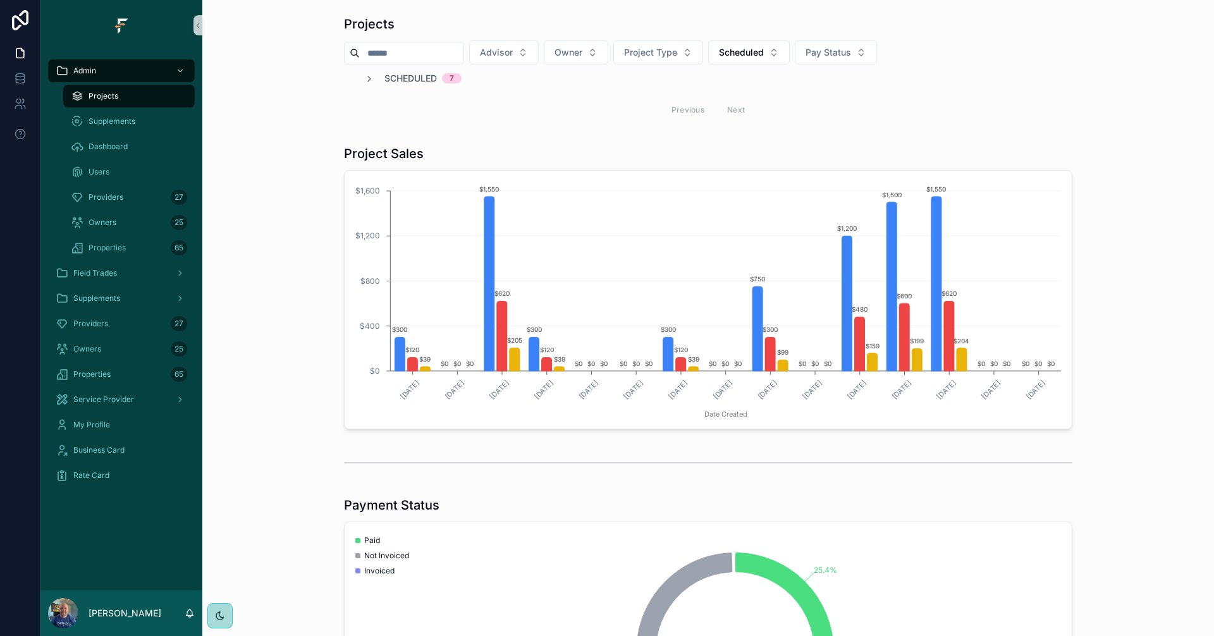
click at [400, 71] on div "Projects Advisor Owner Project Type Scheduled Pay Status Scheduled 7 Previous N…" at bounding box center [708, 69] width 729 height 109
click at [425, 78] on span "Scheduled" at bounding box center [411, 78] width 52 height 13
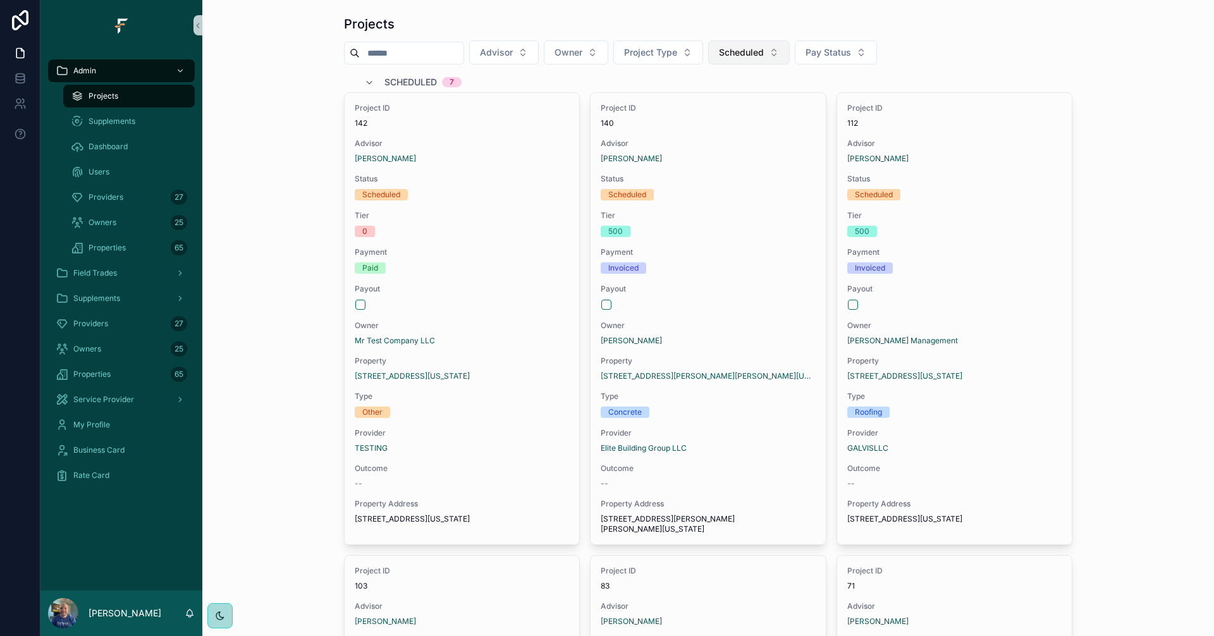
click at [764, 53] on span "Scheduled" at bounding box center [741, 52] width 45 height 13
click at [755, 226] on div "Approved" at bounding box center [777, 225] width 152 height 20
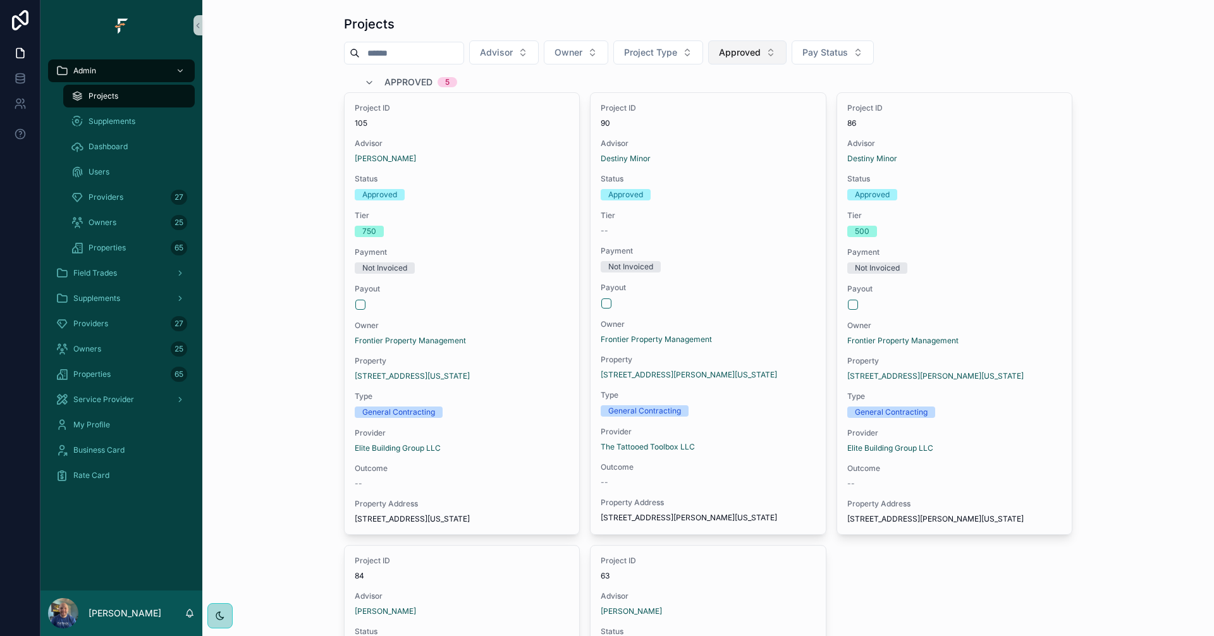
click at [761, 53] on span "Approved" at bounding box center [740, 52] width 42 height 13
click at [748, 200] on div "ONR" at bounding box center [775, 205] width 152 height 20
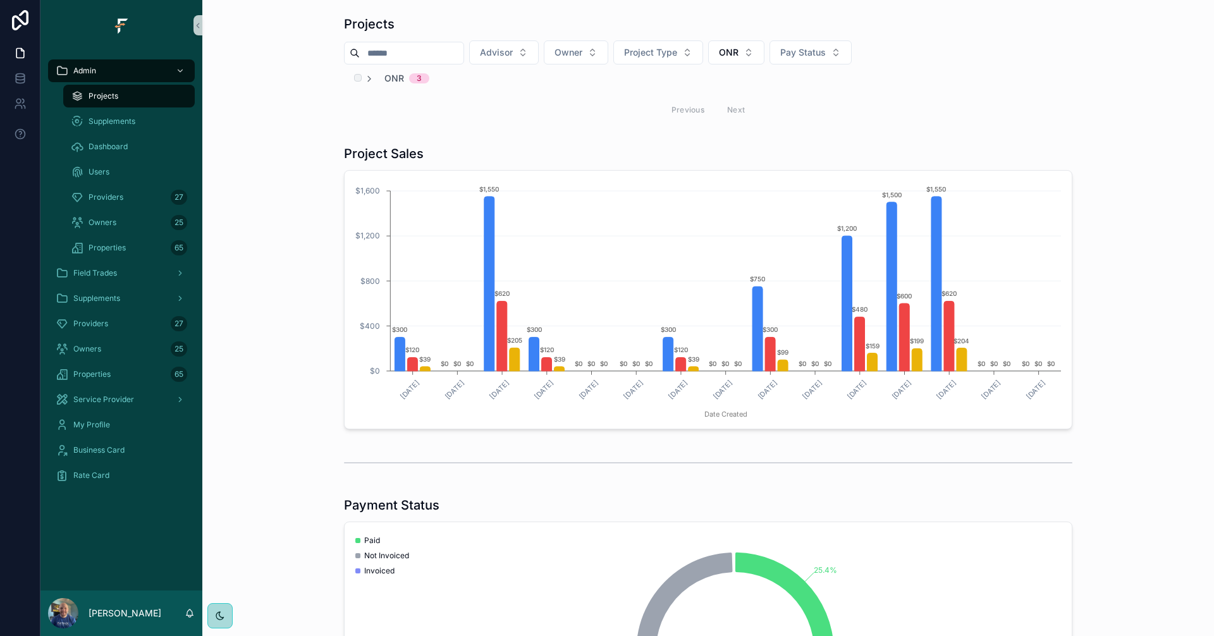
click at [391, 74] on span "ONR" at bounding box center [395, 78] width 20 height 13
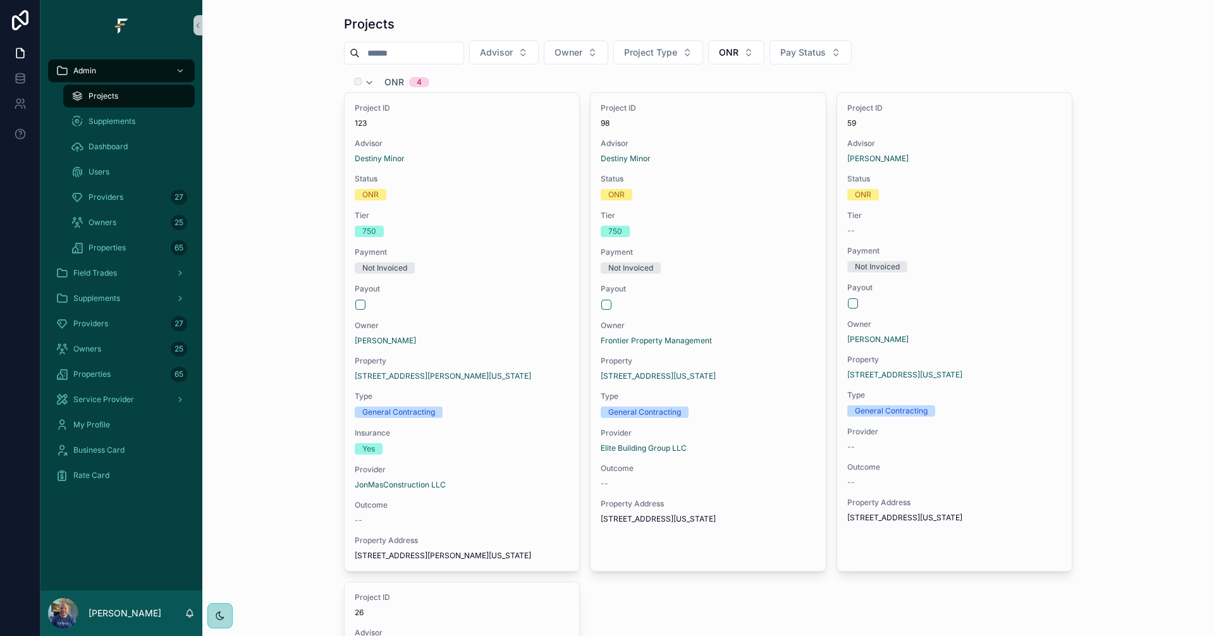
click at [396, 82] on span "ONR" at bounding box center [395, 82] width 20 height 13
